Goal: Find specific page/section: Find specific page/section

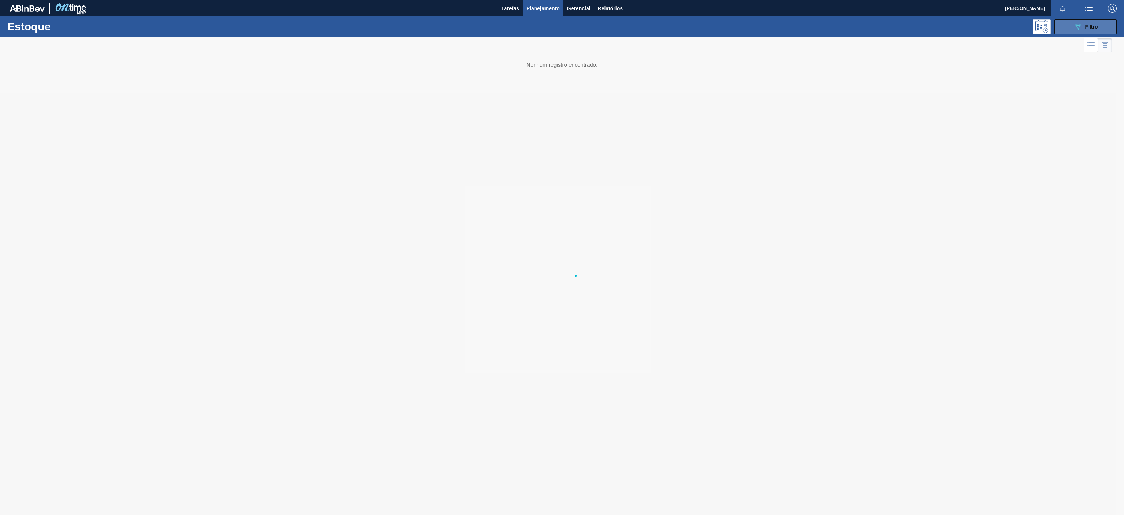
click at [1077, 32] on button "089F7B8B-B2A5-4AFE-B5C0-19BA573D28AC Filtro" at bounding box center [1086, 26] width 62 height 15
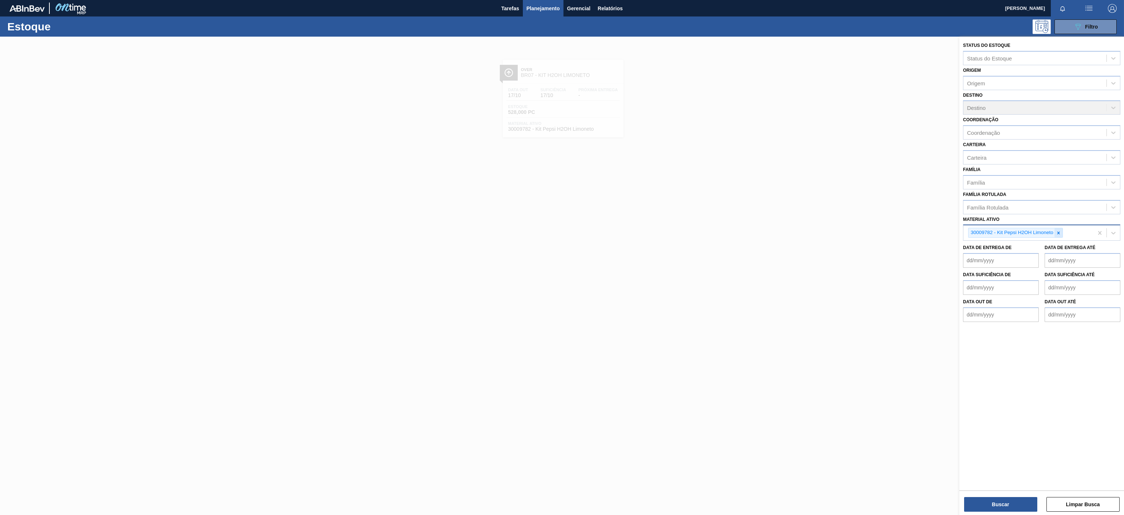
click at [1057, 236] on div at bounding box center [1059, 232] width 8 height 9
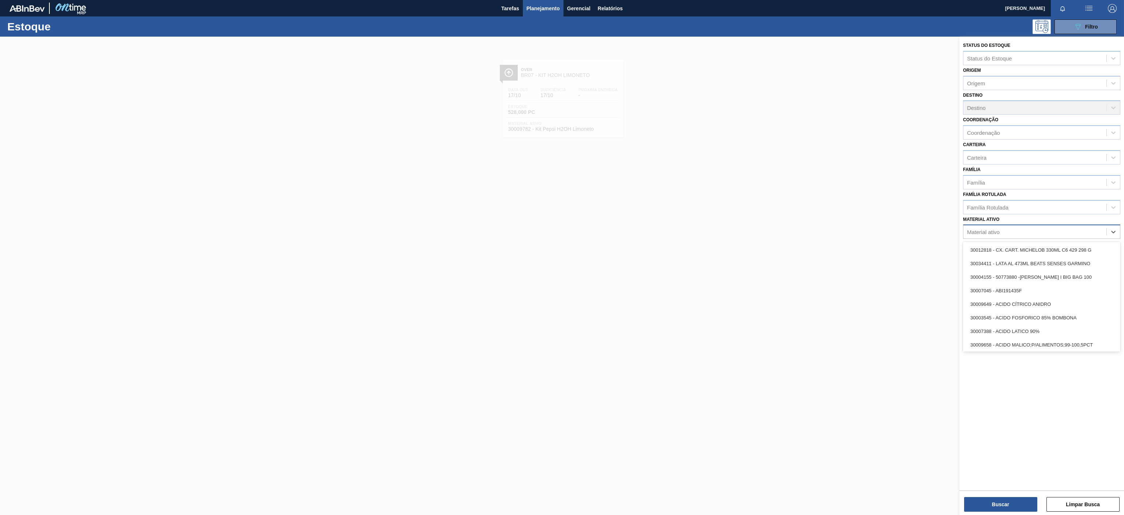
click at [998, 238] on div "Material ativo" at bounding box center [1041, 231] width 157 height 14
click at [983, 226] on div "Material ativo" at bounding box center [1041, 231] width 157 height 14
click at [979, 231] on div "Material ativo" at bounding box center [983, 232] width 33 height 6
paste ativo "30012506"
type ativo "30012506"
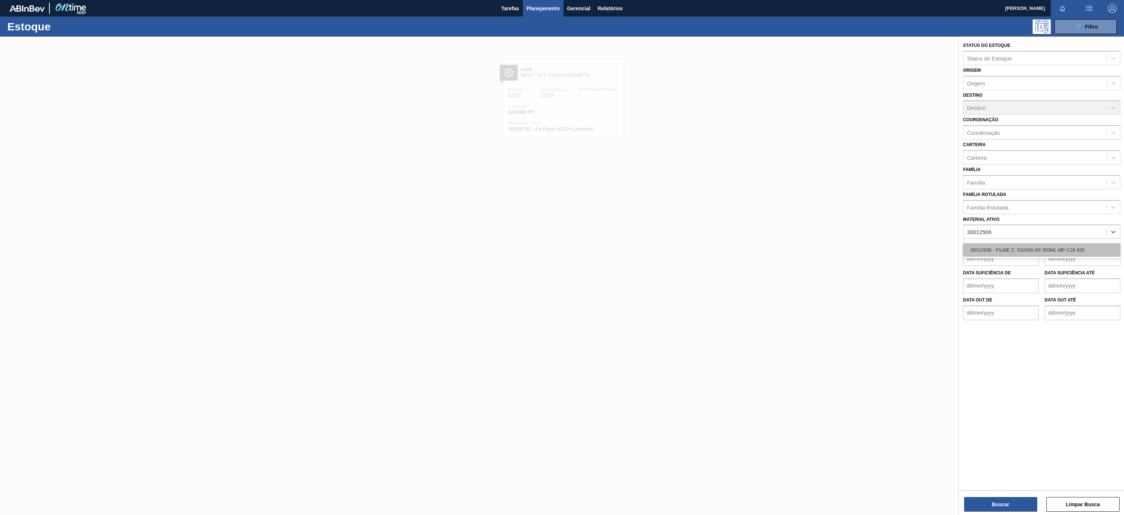
click at [997, 253] on div "30012506 - FILME C. 510X65 AP 350ML MP C18 429" at bounding box center [1041, 250] width 157 height 14
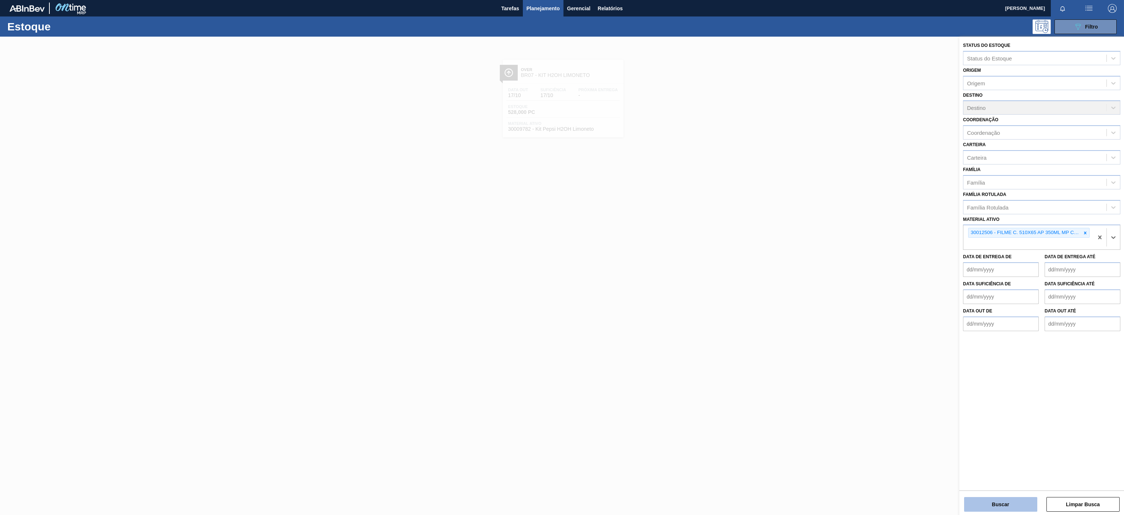
click at [997, 511] on button "Buscar" at bounding box center [1000, 504] width 73 height 15
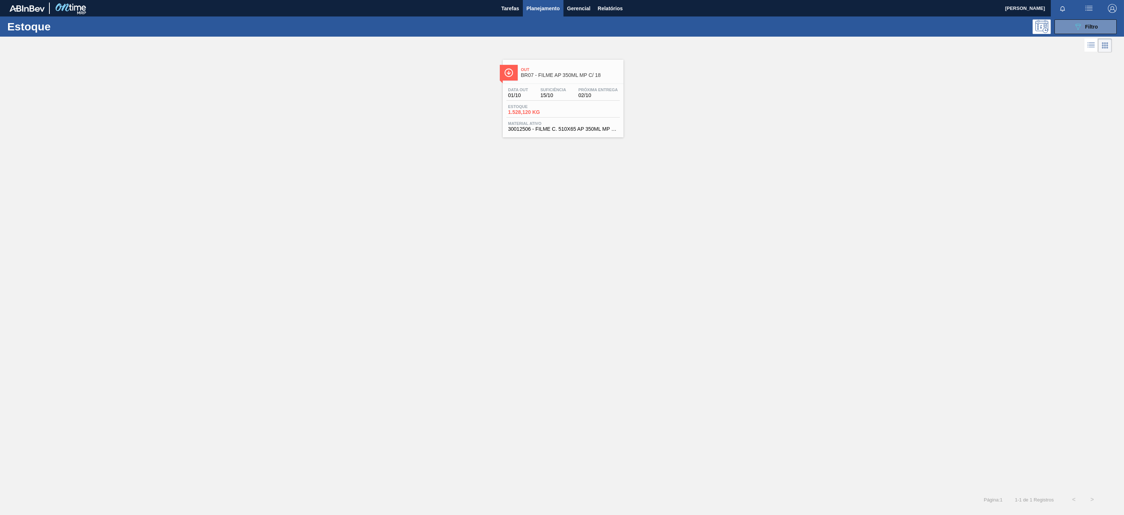
click at [578, 71] on span "Out" at bounding box center [570, 69] width 99 height 4
